Goal: Task Accomplishment & Management: Use online tool/utility

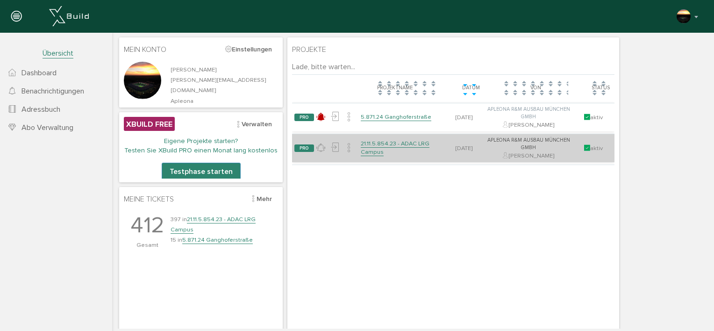
click at [380, 148] on link "21.11.5.854.23 - ADAC LRG Campus" at bounding box center [395, 148] width 69 height 16
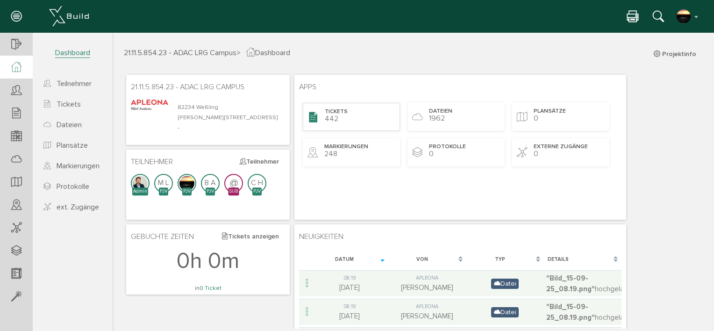
click at [345, 118] on div "Tickets 442" at bounding box center [351, 117] width 97 height 28
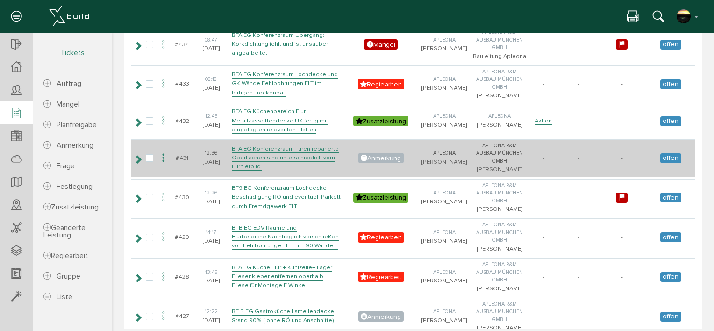
scroll to position [763, 0]
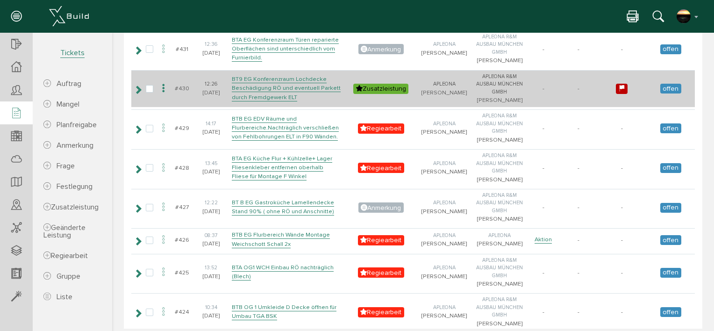
click at [169, 95] on icon at bounding box center [163, 88] width 11 height 13
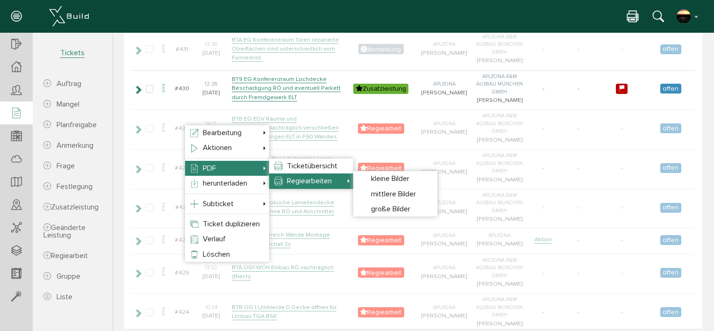
click at [308, 183] on span "Regiearbeiten" at bounding box center [309, 180] width 45 height 9
click at [374, 195] on span "mittlere Bilder" at bounding box center [393, 193] width 45 height 9
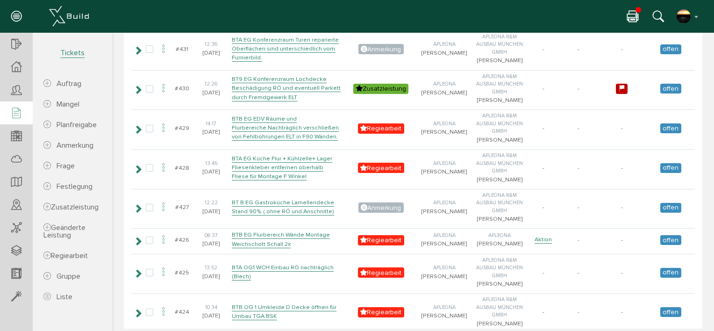
click at [634, 14] on icon at bounding box center [632, 17] width 11 height 14
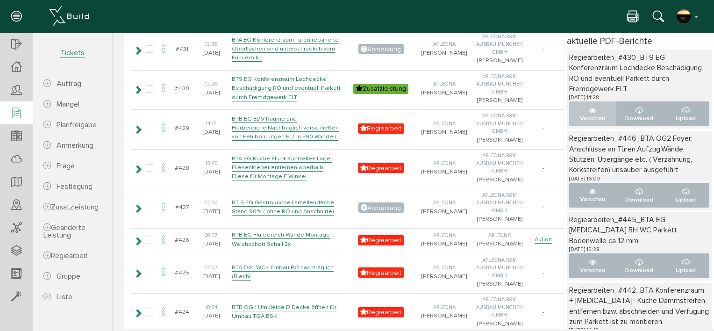
click at [589, 109] on icon "..." at bounding box center [592, 110] width 7 height 7
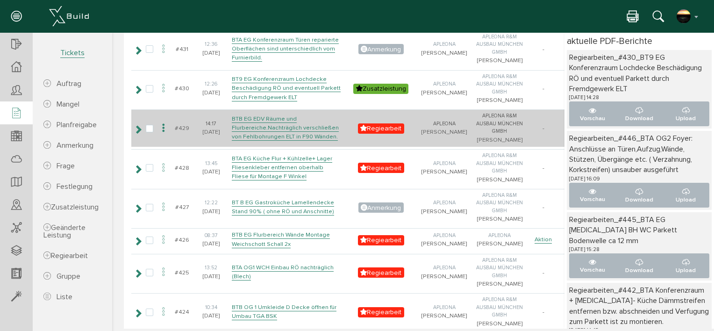
click at [169, 135] on icon at bounding box center [163, 128] width 11 height 13
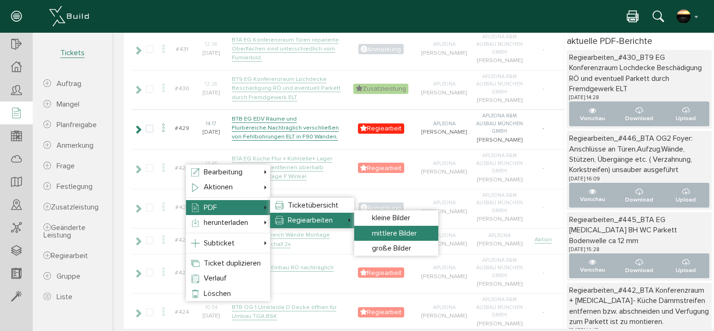
click at [387, 232] on span "mittlere Bilder" at bounding box center [394, 233] width 45 height 9
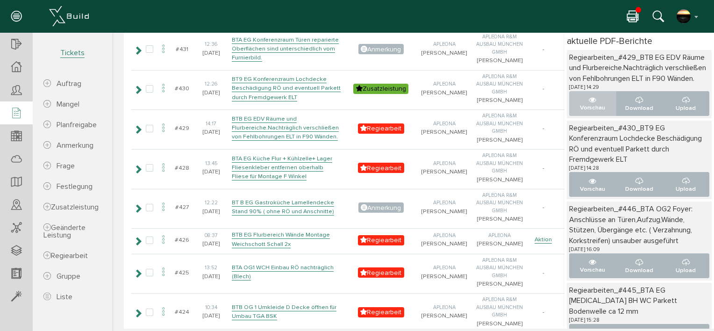
click at [578, 112] on button "Vorschau" at bounding box center [592, 103] width 47 height 25
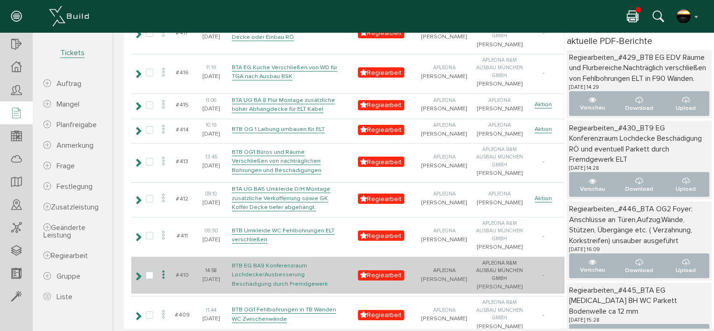
scroll to position [1309, 0]
